Goal: Information Seeking & Learning: Learn about a topic

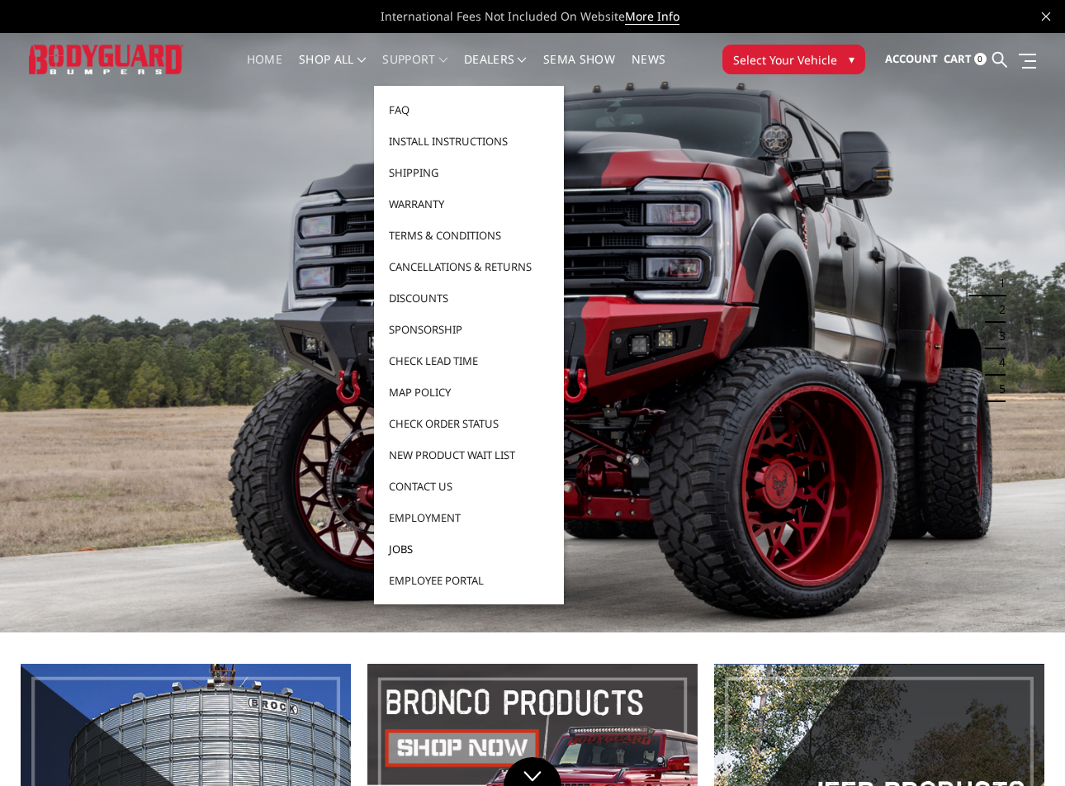
click at [409, 548] on link "Jobs" at bounding box center [469, 548] width 177 height 31
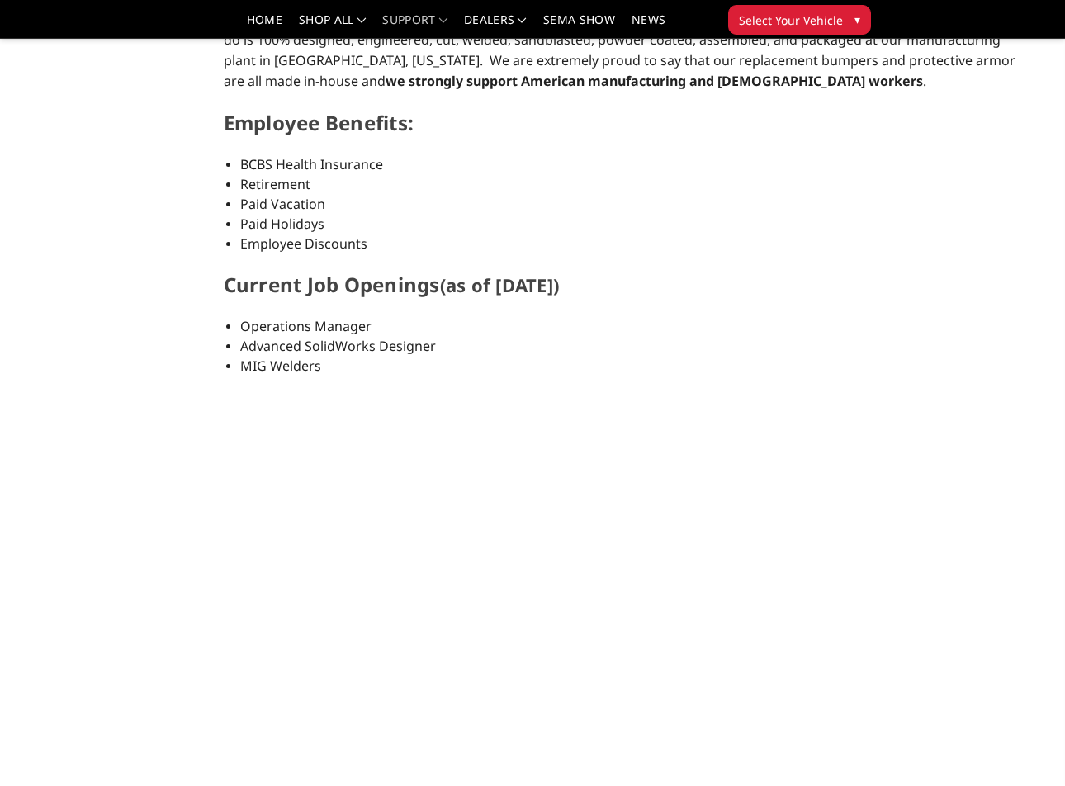
scroll to position [661, 0]
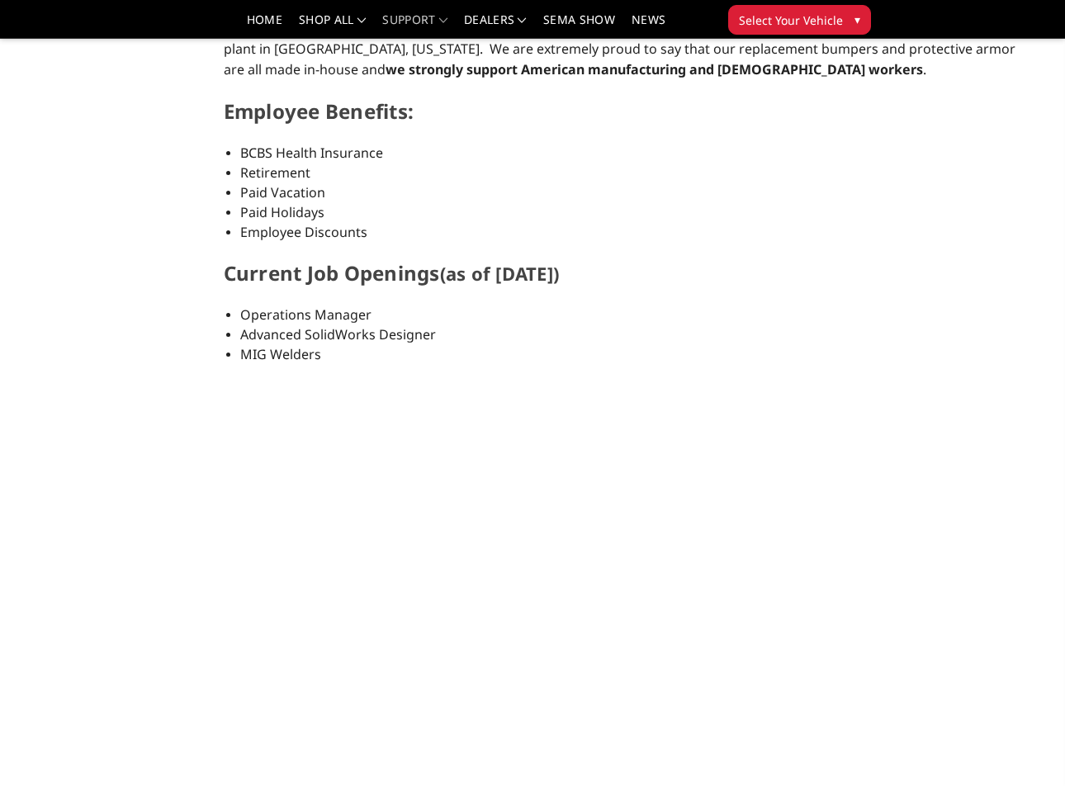
select select "US"
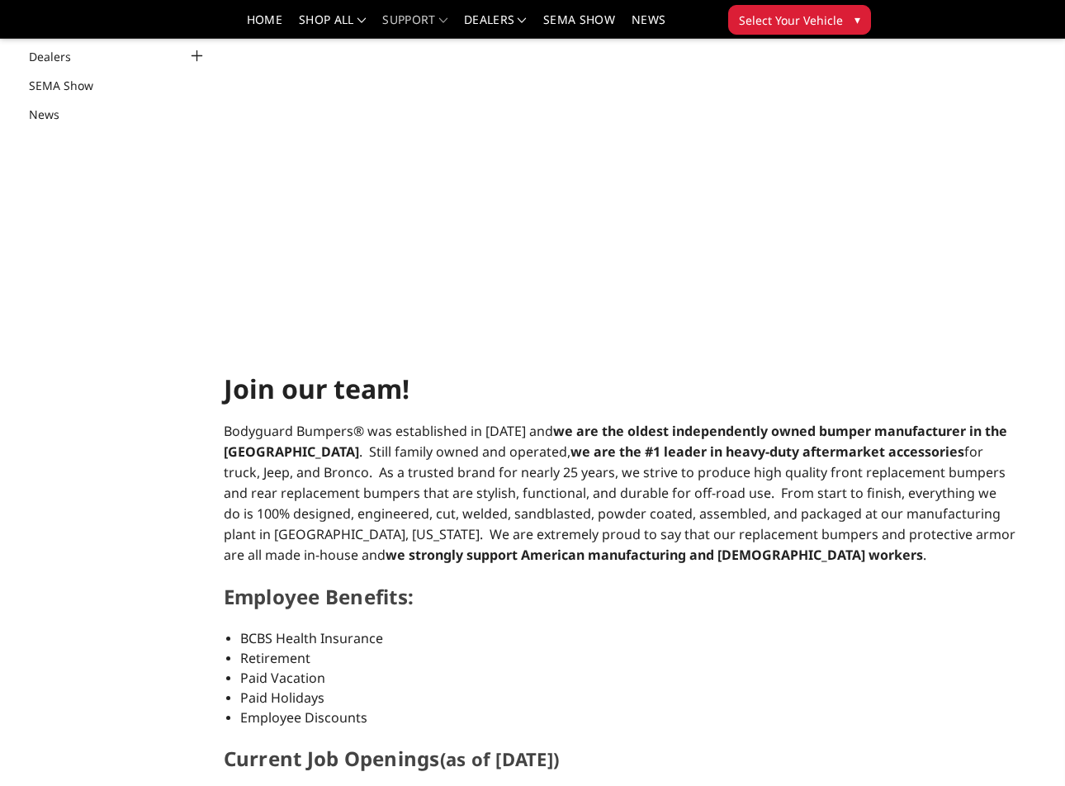
scroll to position [0, 0]
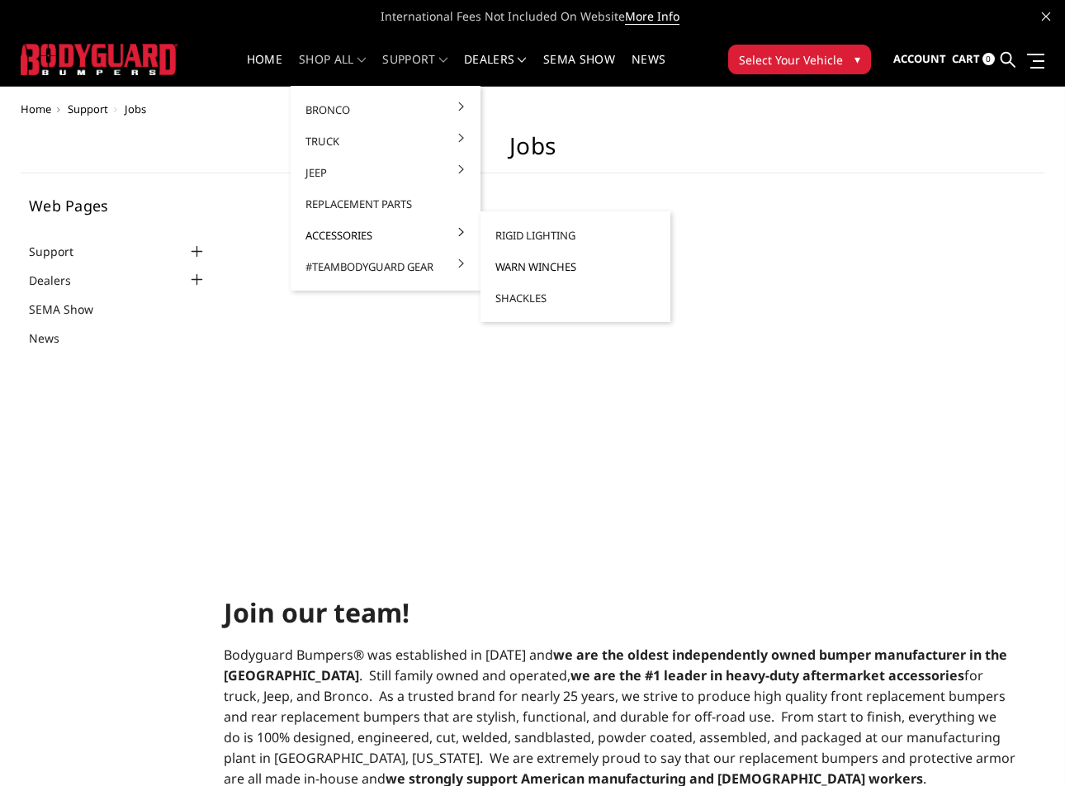
drag, startPoint x: 524, startPoint y: 267, endPoint x: 551, endPoint y: 258, distance: 27.9
click at [524, 267] on link "Warn Winches" at bounding box center [575, 266] width 177 height 31
